Goal: Information Seeking & Learning: Learn about a topic

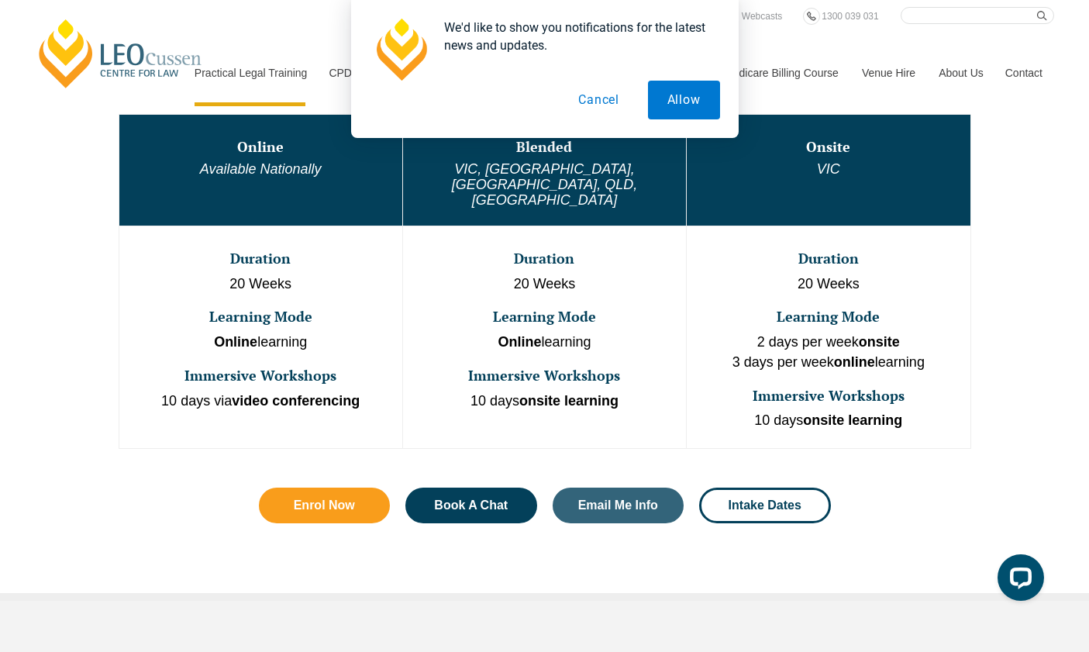
scroll to position [837, 0]
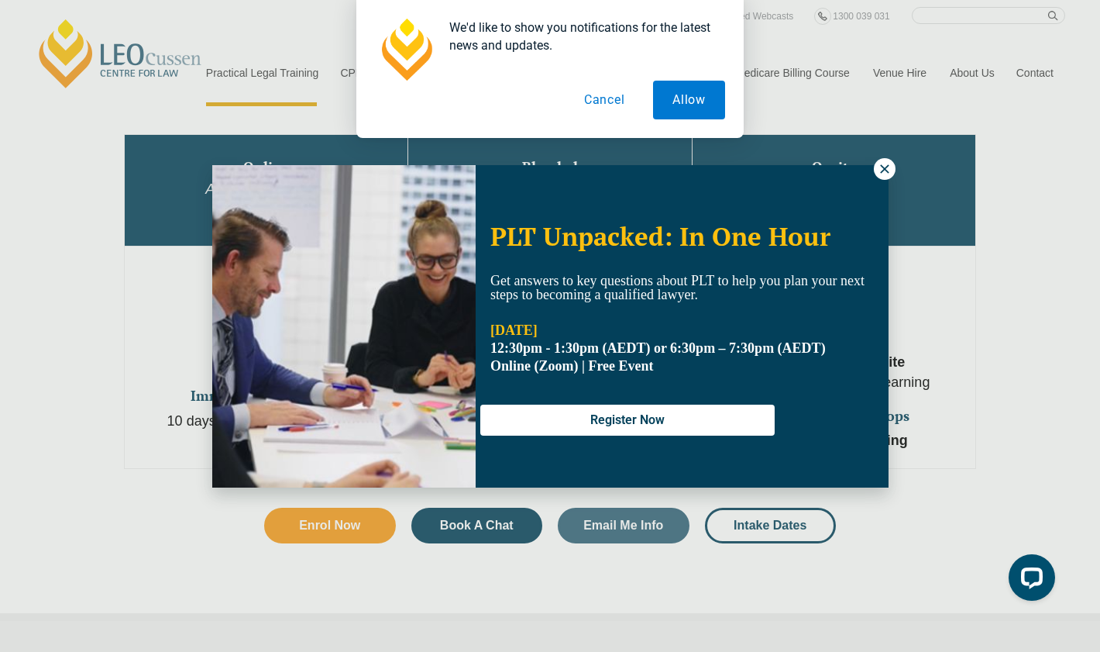
click at [887, 169] on icon at bounding box center [885, 169] width 14 height 14
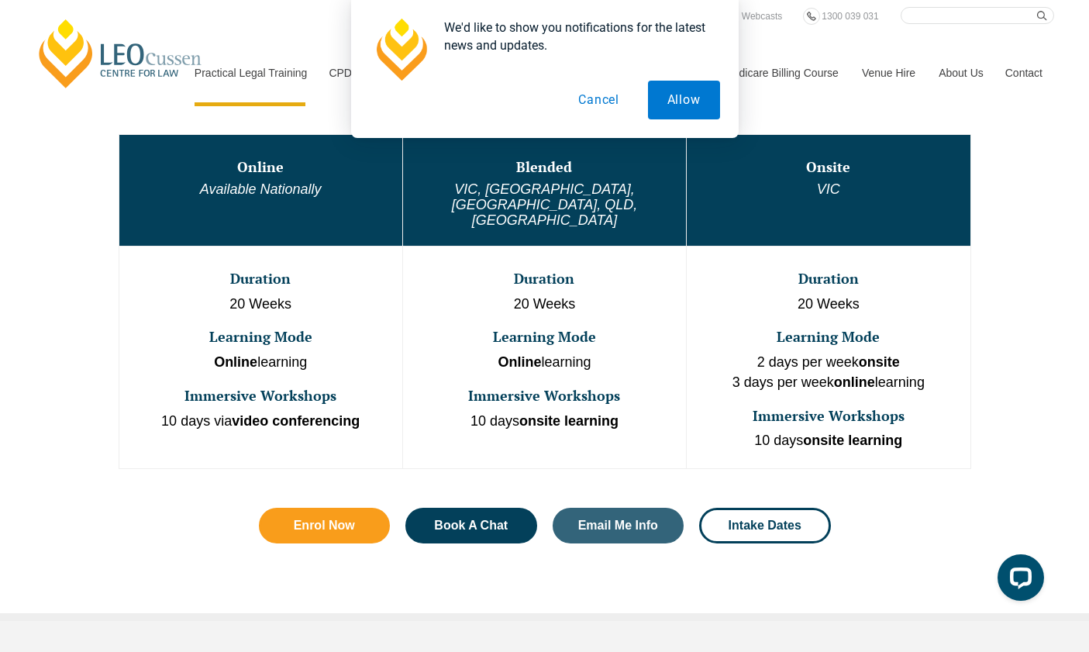
click at [282, 179] on td "Online Available Nationally" at bounding box center [261, 190] width 284 height 112
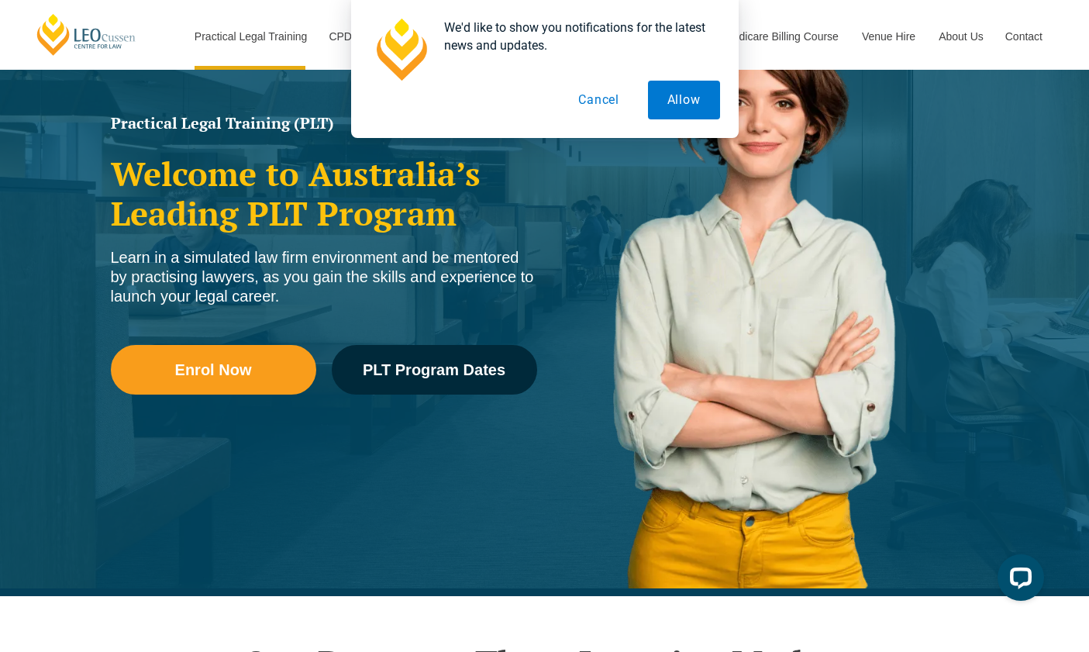
scroll to position [193, 0]
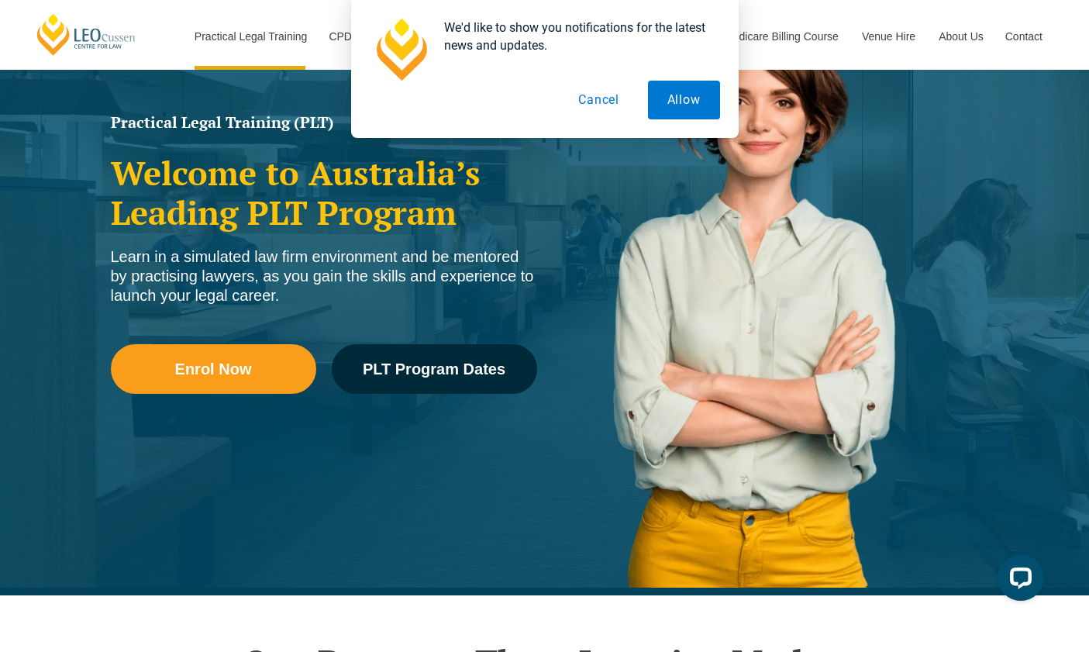
click at [610, 105] on button "Cancel" at bounding box center [599, 100] width 80 height 39
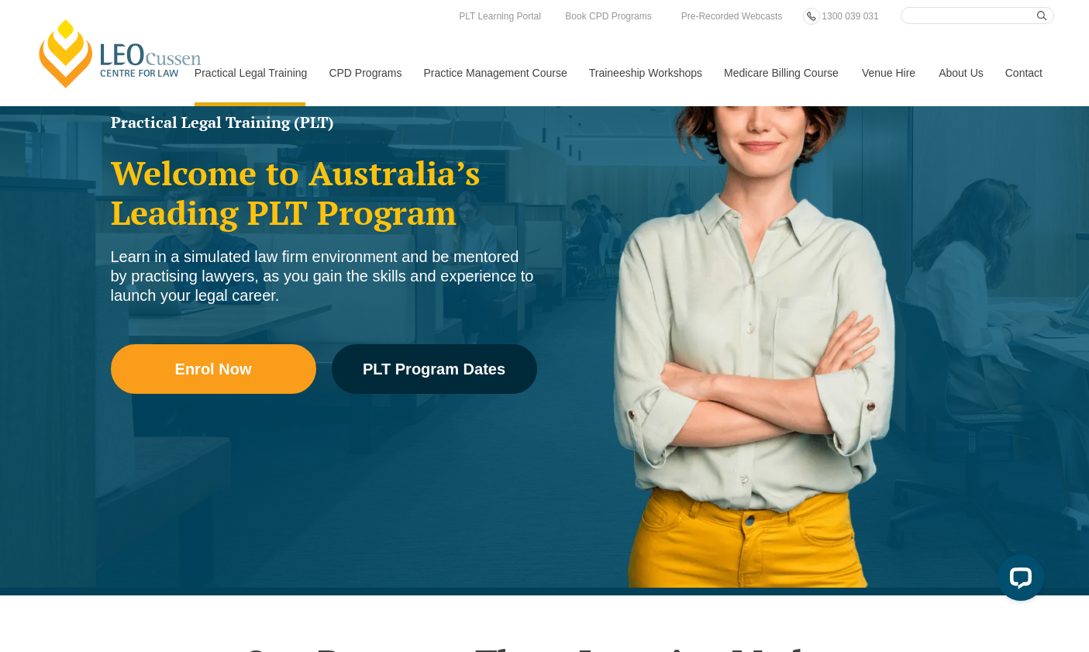
click at [776, 76] on link "Medicare Billing Course" at bounding box center [781, 73] width 138 height 67
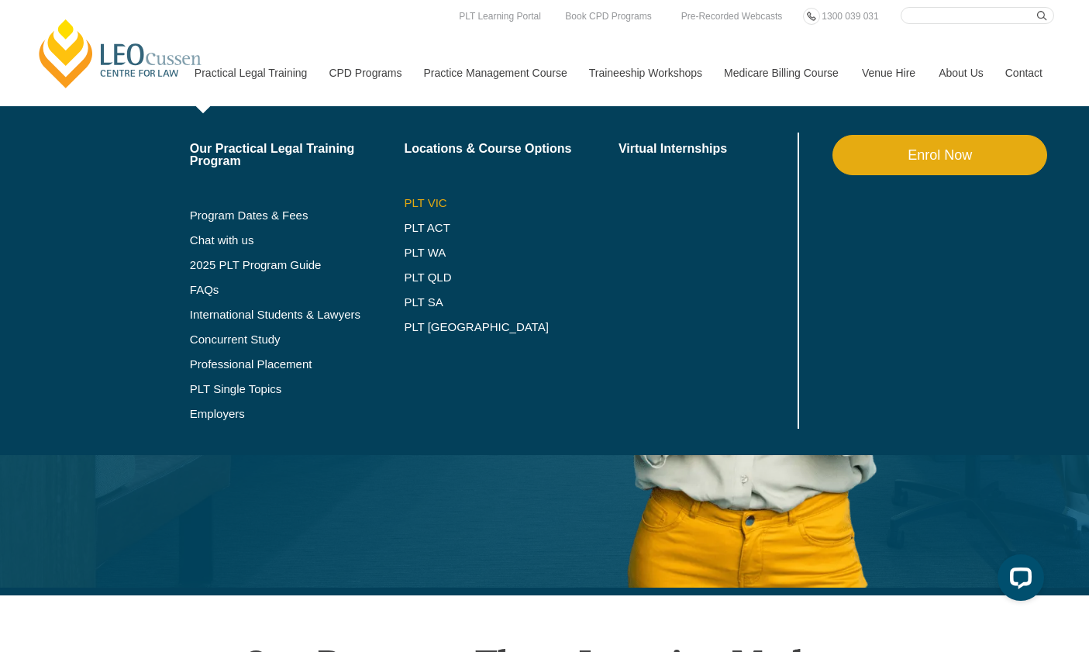
click at [422, 204] on link "PLT VIC" at bounding box center [511, 203] width 215 height 12
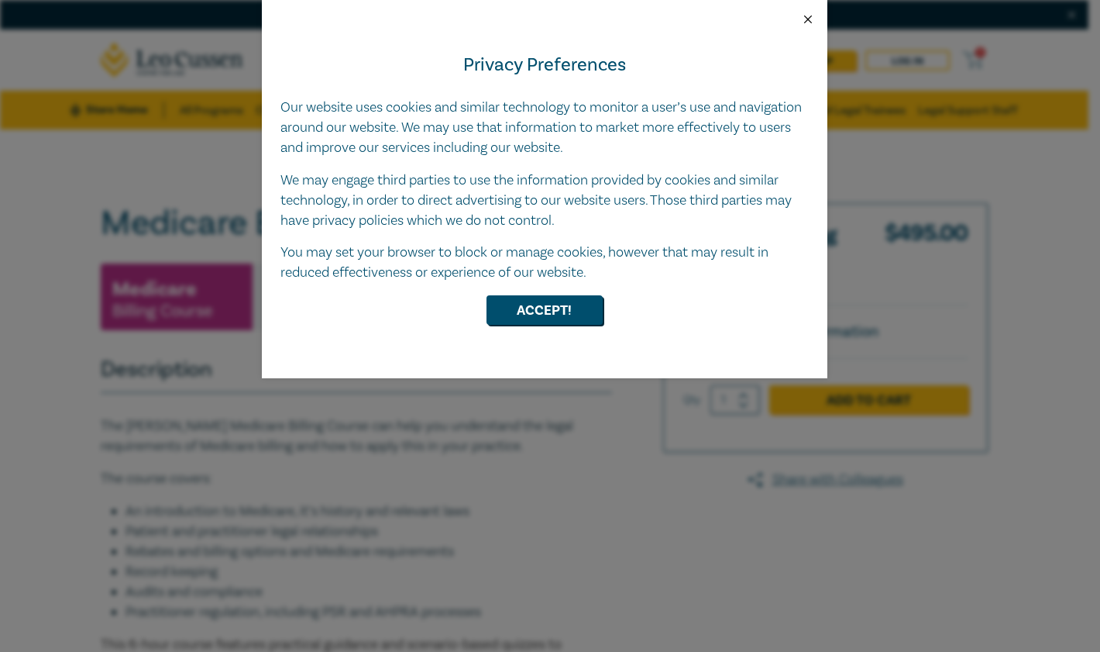
click at [807, 22] on button "Close" at bounding box center [808, 19] width 14 height 14
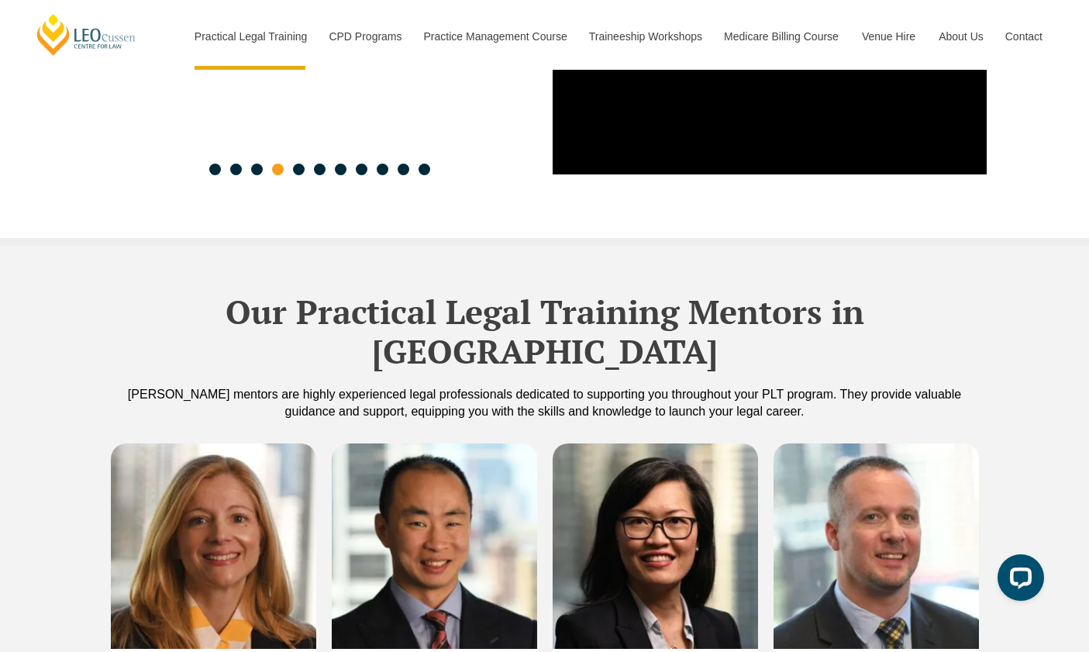
scroll to position [4323, 0]
